Goal: Task Accomplishment & Management: Manage account settings

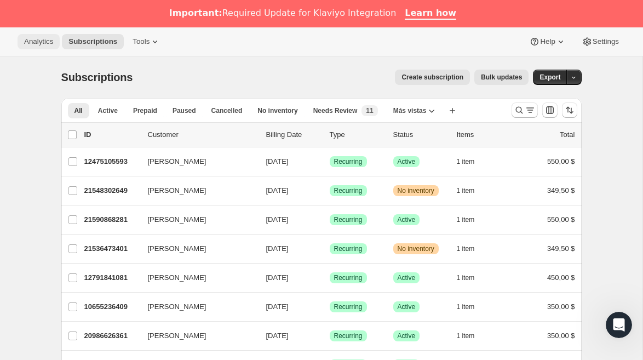
click at [42, 48] on button "Analytics" at bounding box center [39, 41] width 42 height 15
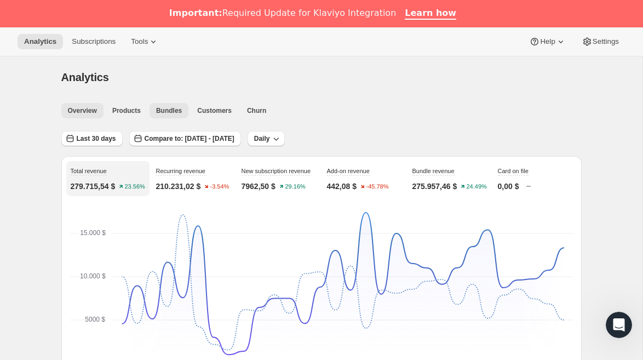
click at [170, 111] on span "Bundles" at bounding box center [169, 110] width 26 height 9
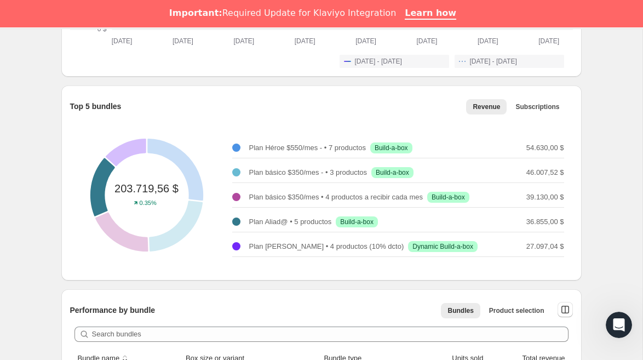
scroll to position [352, 0]
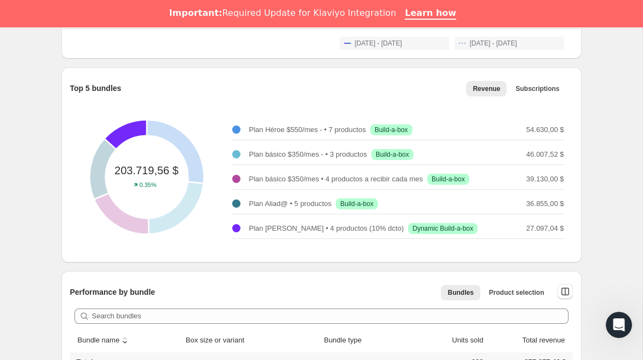
click at [274, 229] on p "Plan [PERSON_NAME] • 4 productos (10% dcto)" at bounding box center [326, 228] width 155 height 11
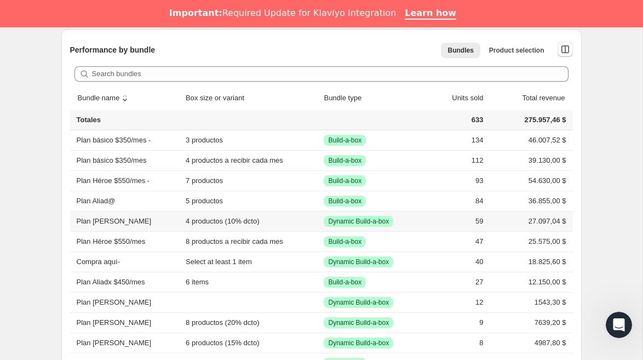
scroll to position [0, 0]
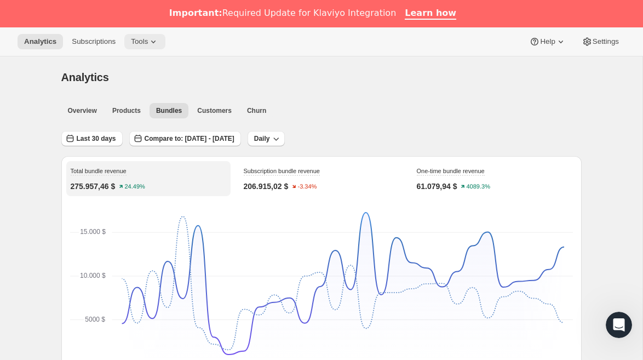
click at [146, 43] on span "Tools" at bounding box center [139, 41] width 17 height 9
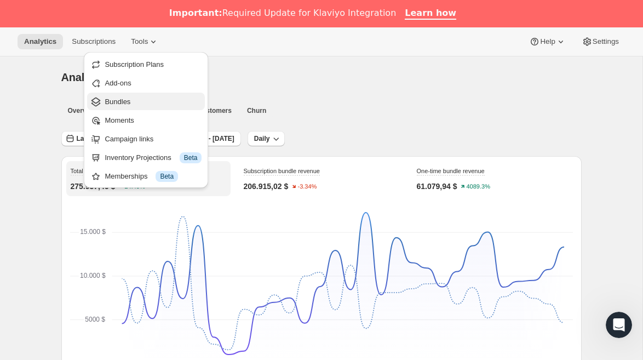
click at [134, 103] on span "Bundles" at bounding box center [153, 101] width 97 height 11
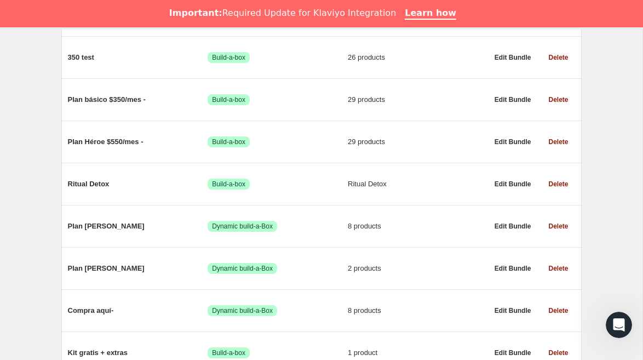
scroll to position [560, 0]
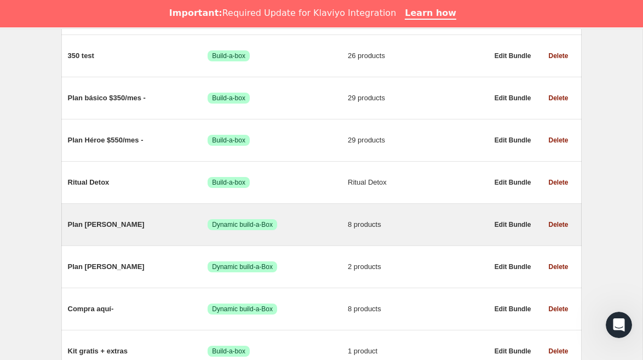
click at [311, 234] on div "Plan [PERSON_NAME] Logrado Dynamic build-a-Box 8 products" at bounding box center [278, 224] width 420 height 28
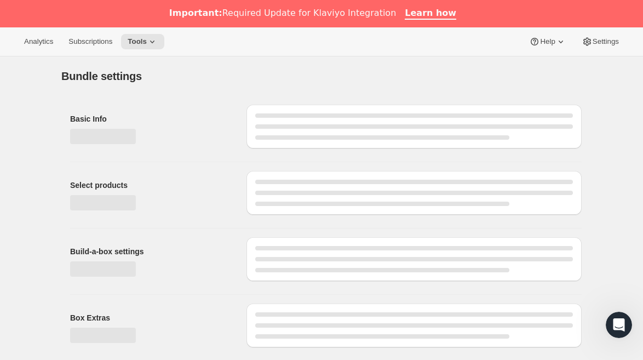
type input "Plan [PERSON_NAME]"
radio input "true"
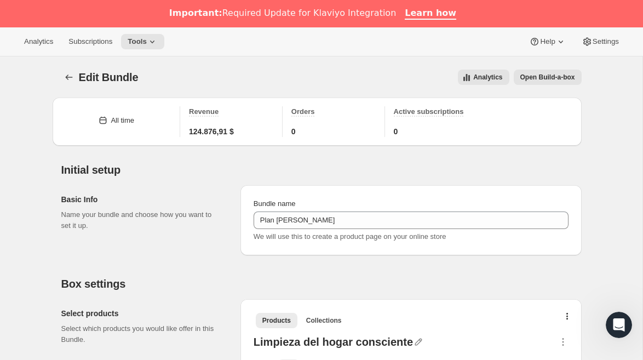
click at [487, 78] on span "Analytics" at bounding box center [487, 77] width 29 height 9
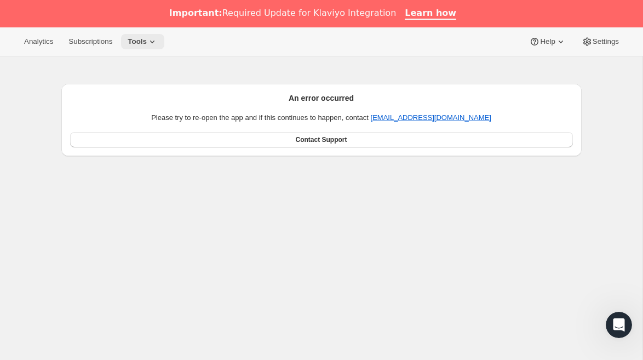
click at [143, 41] on span "Tools" at bounding box center [137, 41] width 19 height 9
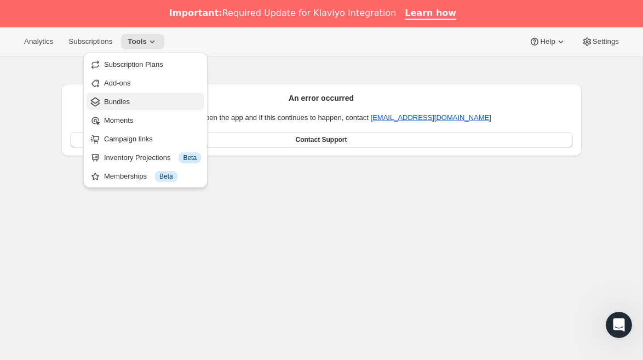
click at [113, 98] on span "Bundles" at bounding box center [117, 102] width 26 height 8
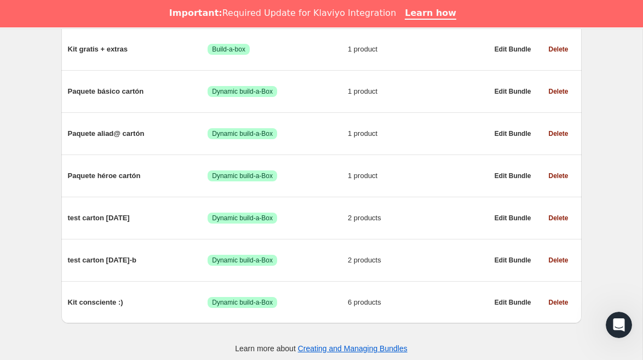
scroll to position [873, 0]
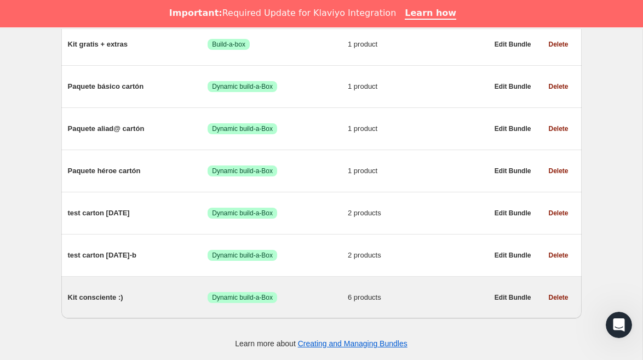
click at [159, 289] on div "Kit consciente :) Logrado Dynamic build-a-Box 6 products" at bounding box center [278, 297] width 420 height 28
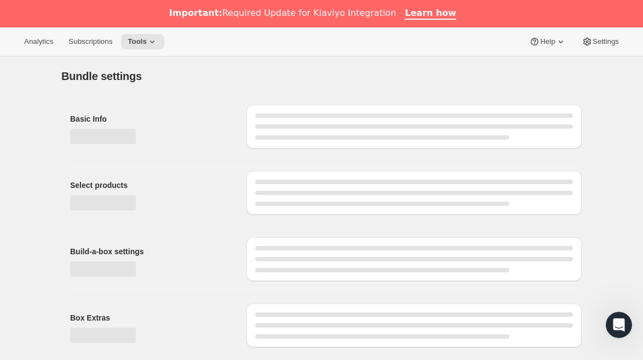
type input "Kit consciente :)"
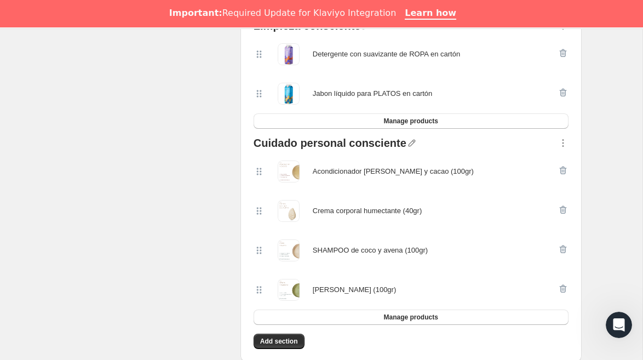
scroll to position [332, 0]
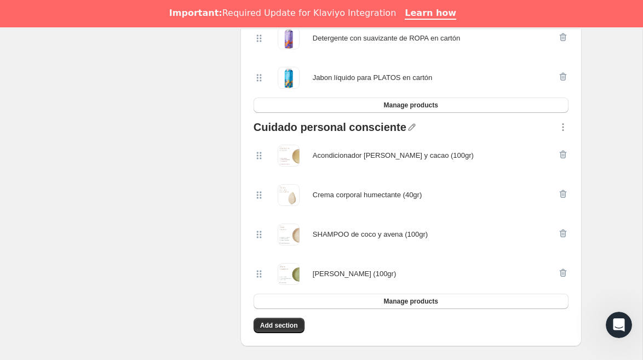
click at [164, 219] on div "Select products Select which products you would like offer in this Bundle." at bounding box center [146, 156] width 170 height 379
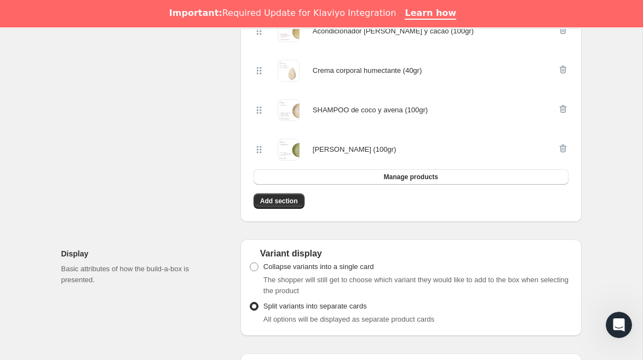
scroll to position [402, 0]
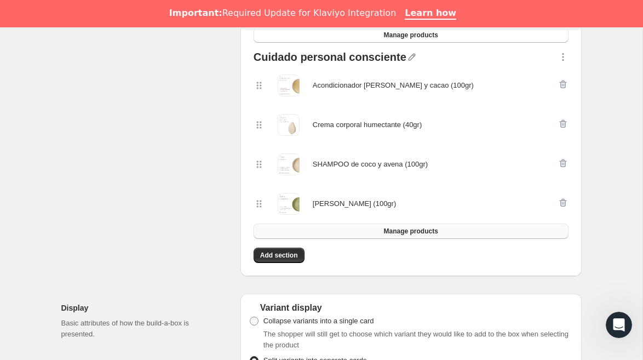
click at [390, 232] on span "Manage products" at bounding box center [411, 231] width 54 height 9
click at [387, 229] on span "Manage products" at bounding box center [411, 231] width 54 height 9
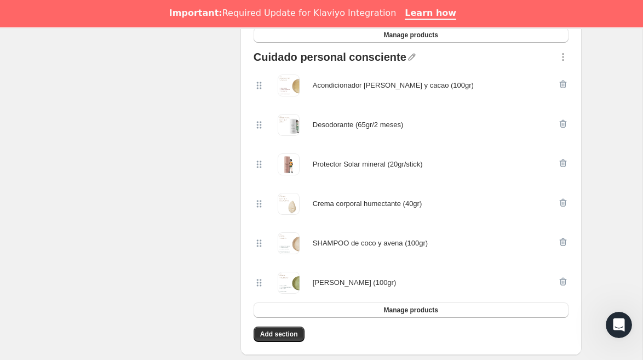
scroll to position [0, 0]
